Goal: Find specific page/section: Find specific page/section

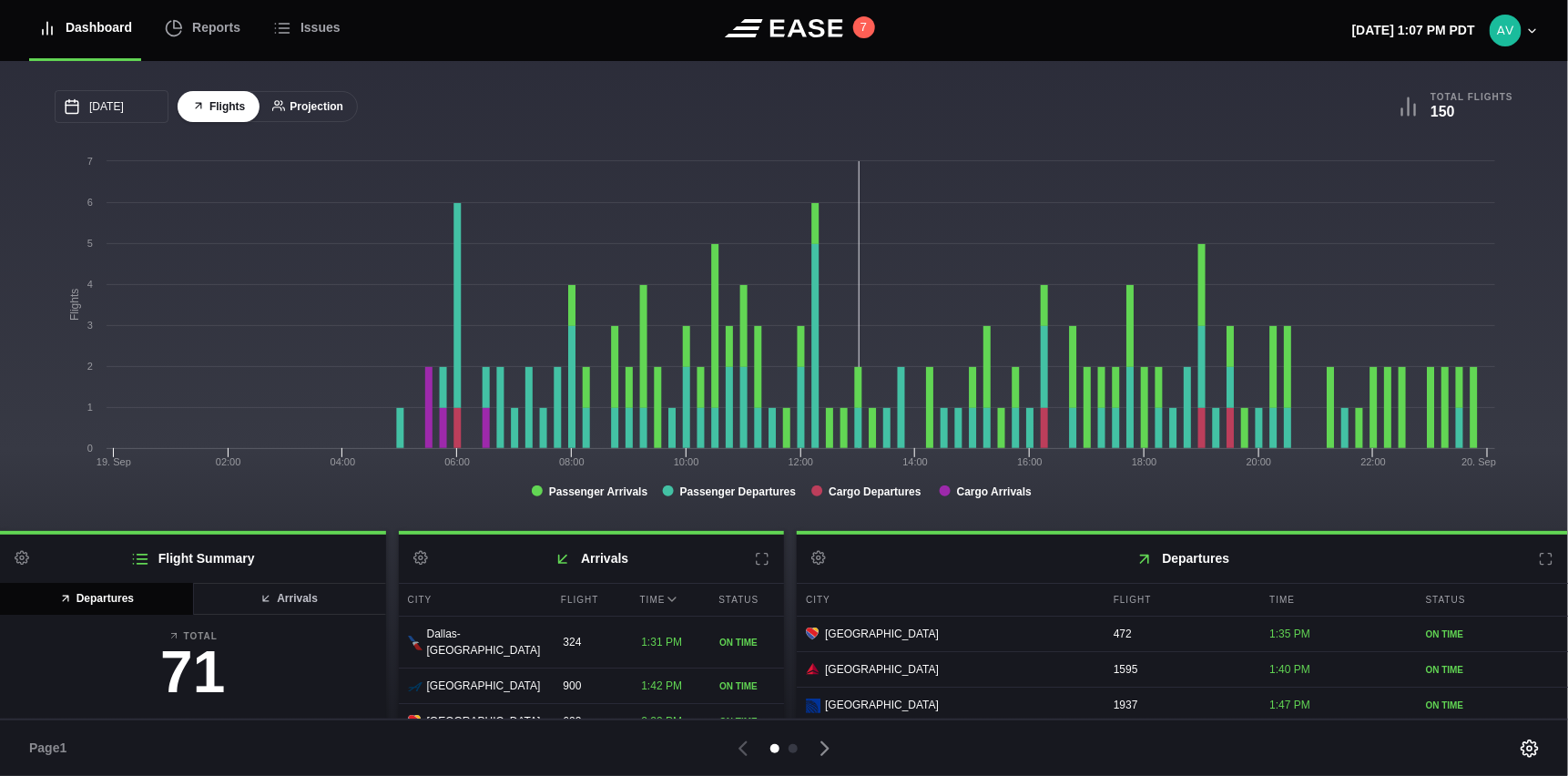
click at [296, 105] on button "Projection" at bounding box center [307, 107] width 100 height 32
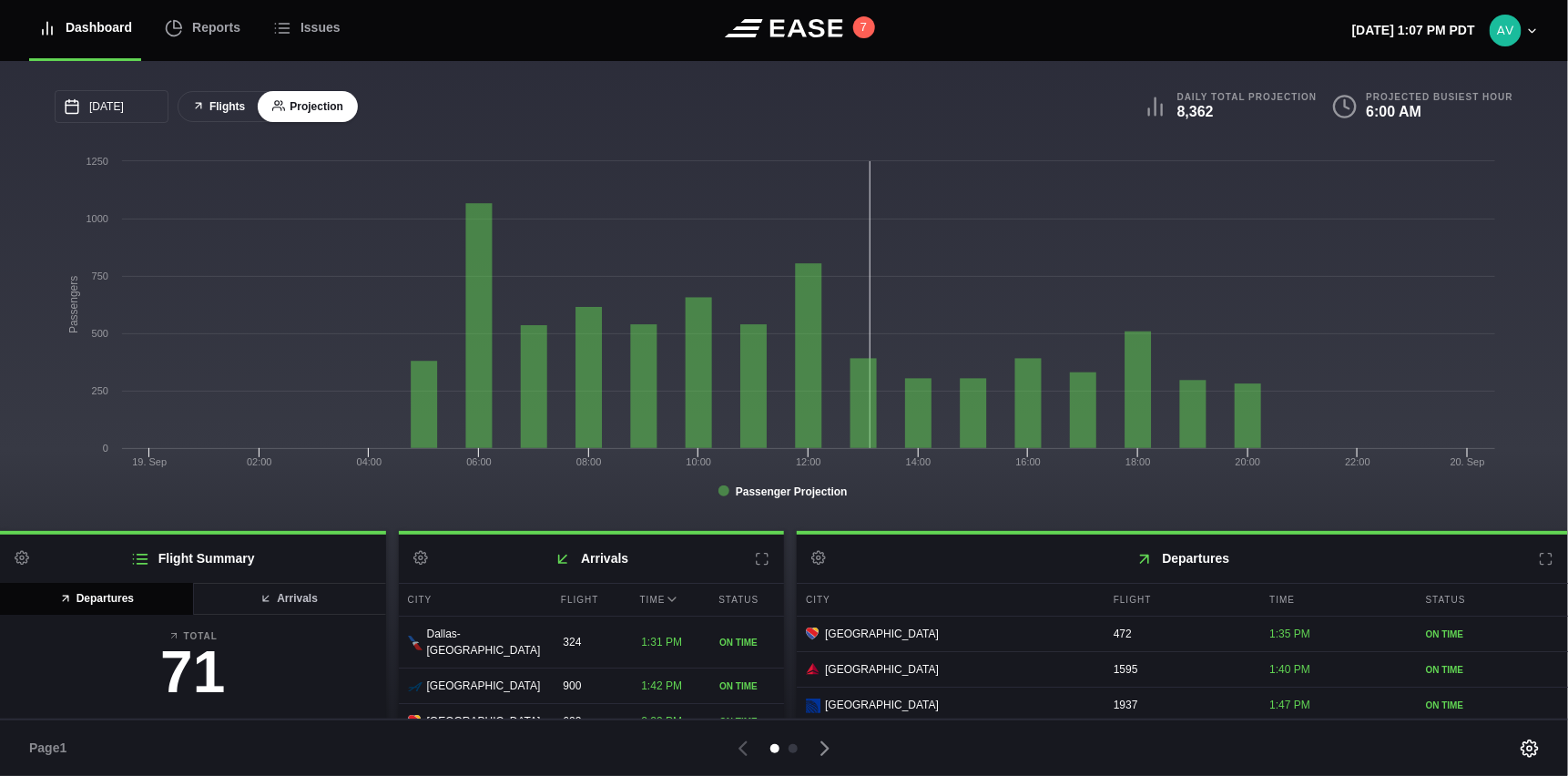
click at [231, 103] on button "Flights" at bounding box center [218, 107] width 82 height 32
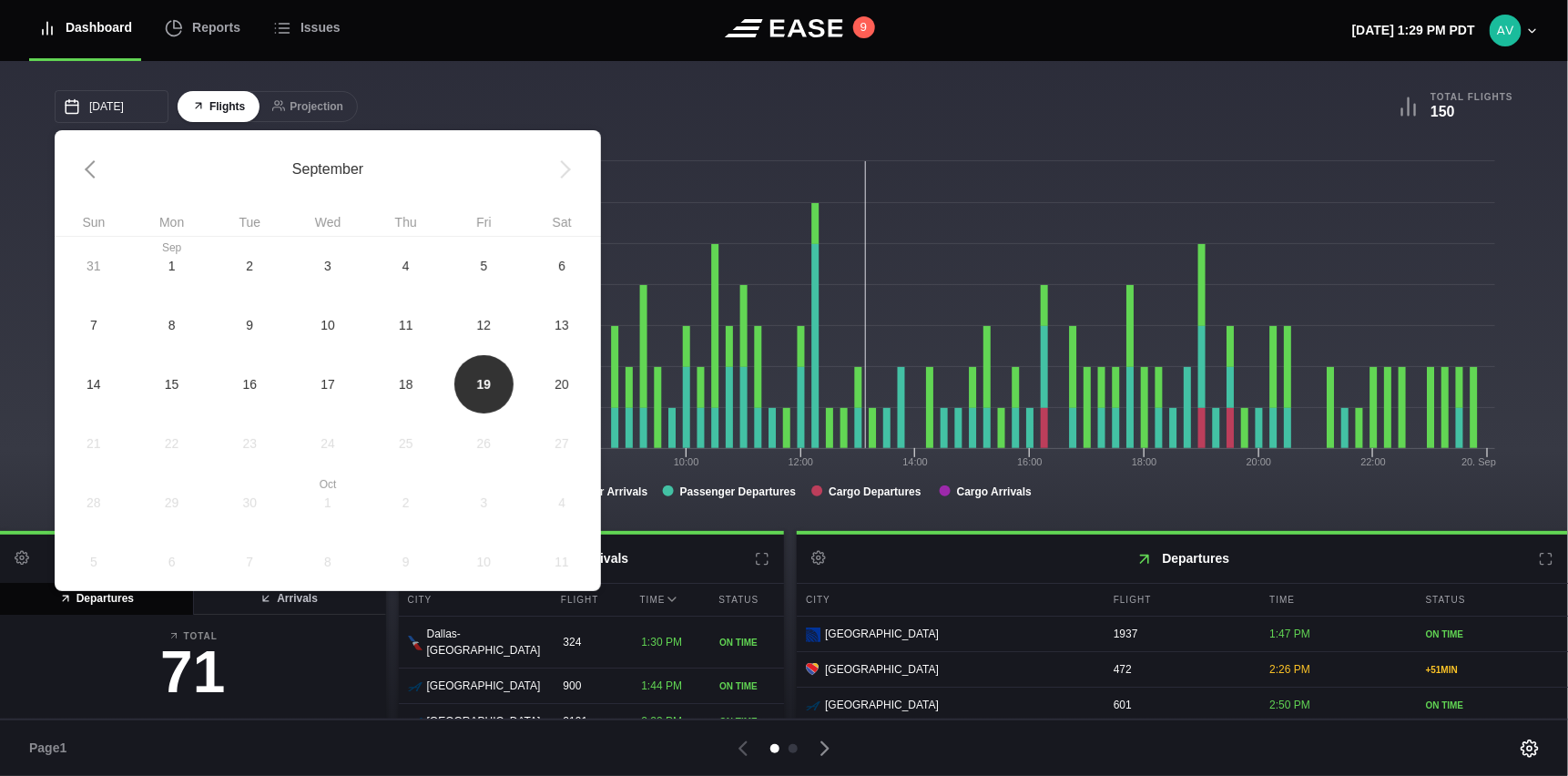
click at [1033, 123] on div "[DATE] September Sun Mon Tue Wed Thu Fri Sat 31 [DATE] 2 3 4 5 6 7 8 9 10 11 12…" at bounding box center [784, 106] width 1459 height 33
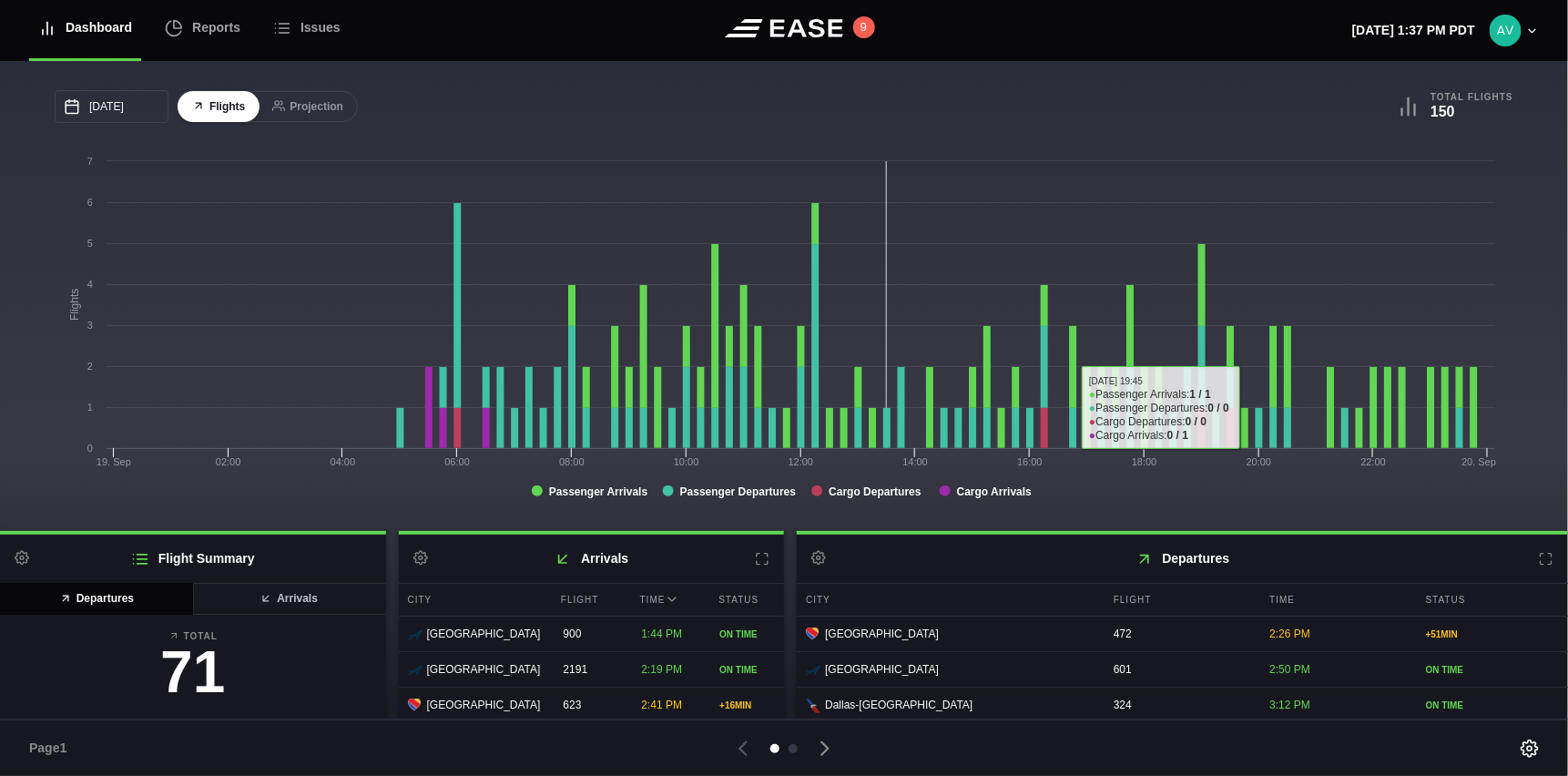
click at [1246, 88] on div "[DATE] September Sun Mon Tue Wed Thu Fri Sat 31 [DATE] 2 3 4 5 6 7 8 9 10 11 12…" at bounding box center [784, 295] width 1568 height 470
